Goal: Information Seeking & Learning: Learn about a topic

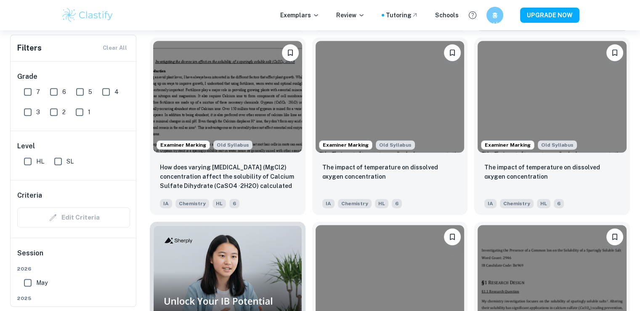
scroll to position [445, 0]
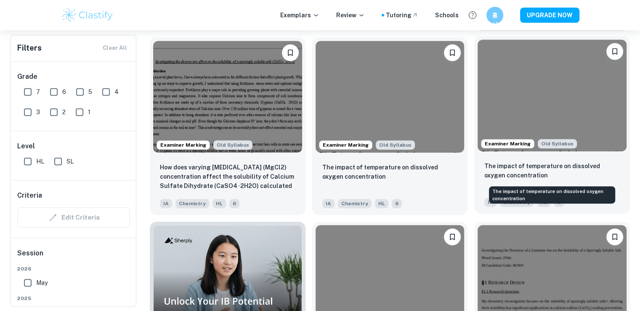
click at [515, 171] on p "The impact of temperature on dissolved oxygen concentration" at bounding box center [553, 170] width 136 height 19
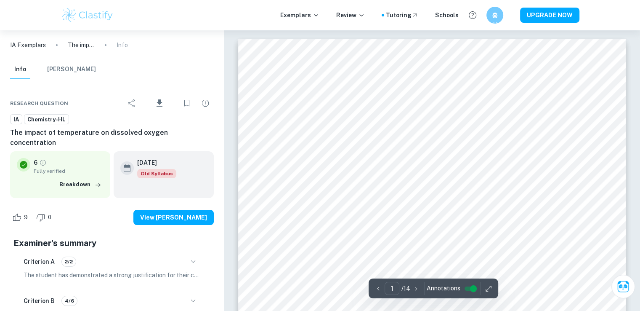
scroll to position [148, 0]
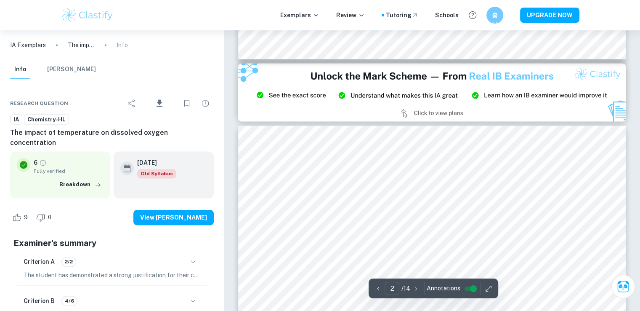
type input "3"
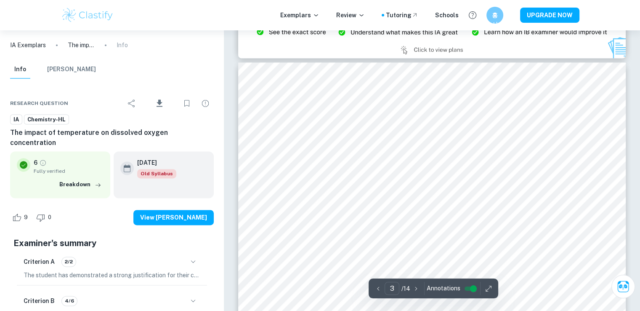
scroll to position [1260, 0]
